Goal: Task Accomplishment & Management: Complete application form

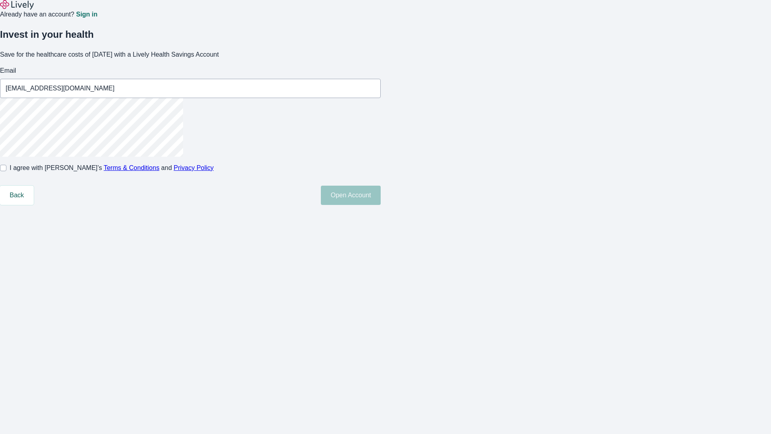
click at [6, 171] on input "I agree with Lively’s Terms & Conditions and Privacy Policy" at bounding box center [3, 168] width 6 height 6
checkbox input "true"
click at [381, 205] on button "Open Account" at bounding box center [351, 195] width 60 height 19
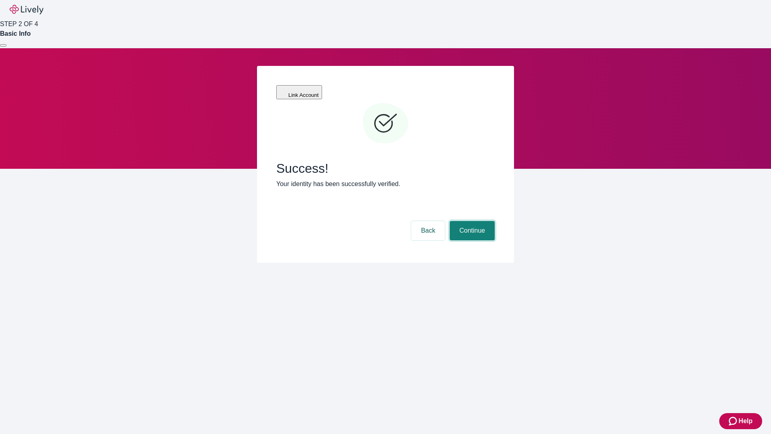
click at [471, 221] on button "Continue" at bounding box center [472, 230] width 45 height 19
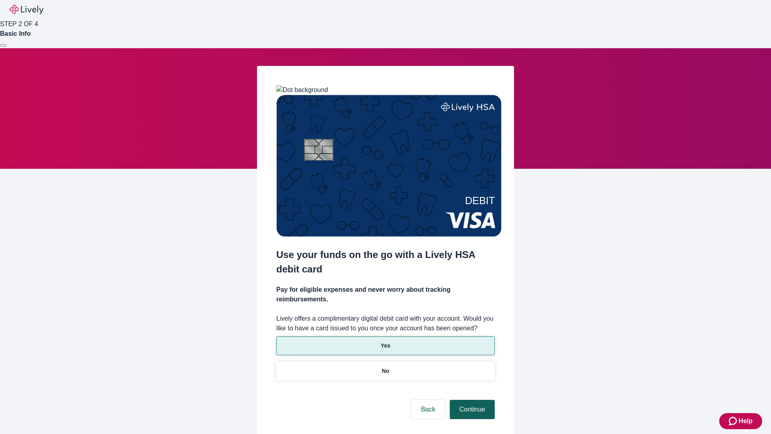
click at [385, 341] on p "Yes" at bounding box center [386, 345] width 10 height 8
click at [471, 400] on button "Continue" at bounding box center [472, 409] width 45 height 19
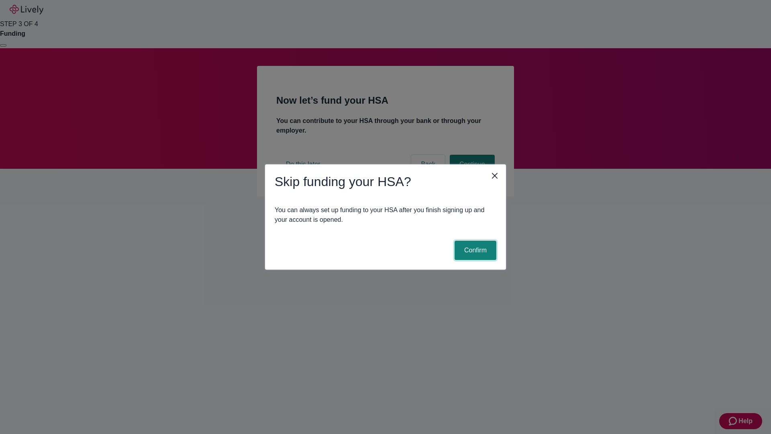
click at [474, 250] on button "Confirm" at bounding box center [476, 250] width 42 height 19
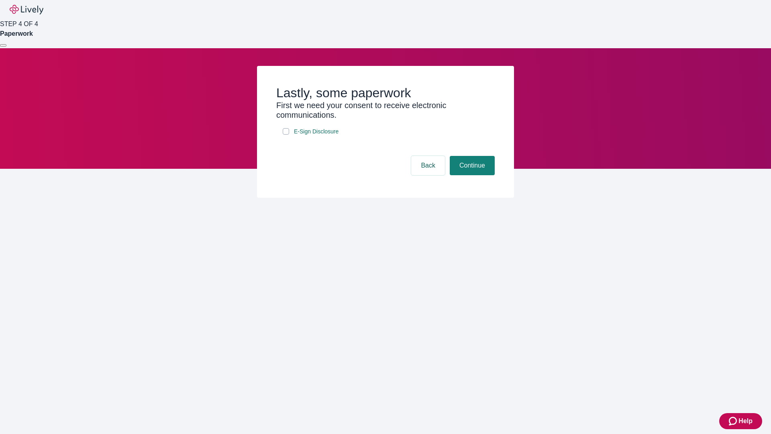
click at [286, 135] on input "E-Sign Disclosure" at bounding box center [286, 131] width 6 height 6
checkbox input "true"
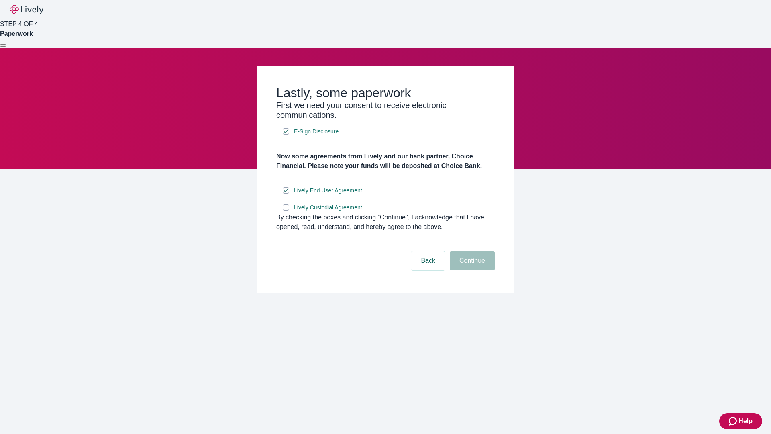
click at [286, 210] on input "Lively Custodial Agreement" at bounding box center [286, 207] width 6 height 6
checkbox input "true"
click at [471, 270] on button "Continue" at bounding box center [472, 260] width 45 height 19
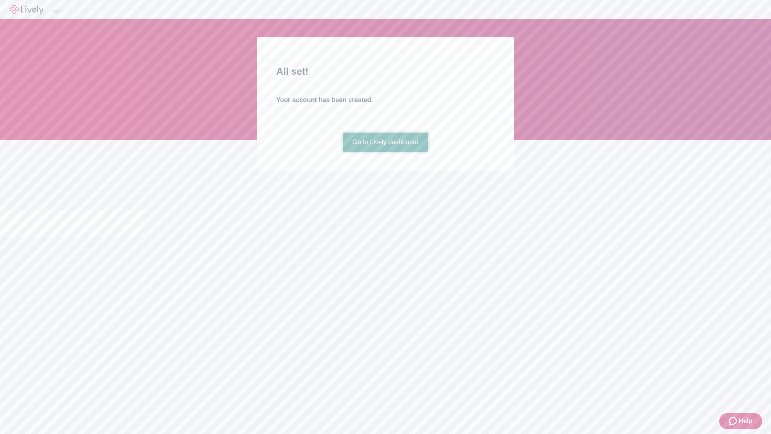
click at [385, 152] on link "Go to Lively dashboard" at bounding box center [386, 142] width 86 height 19
